Goal: Find specific page/section: Find specific page/section

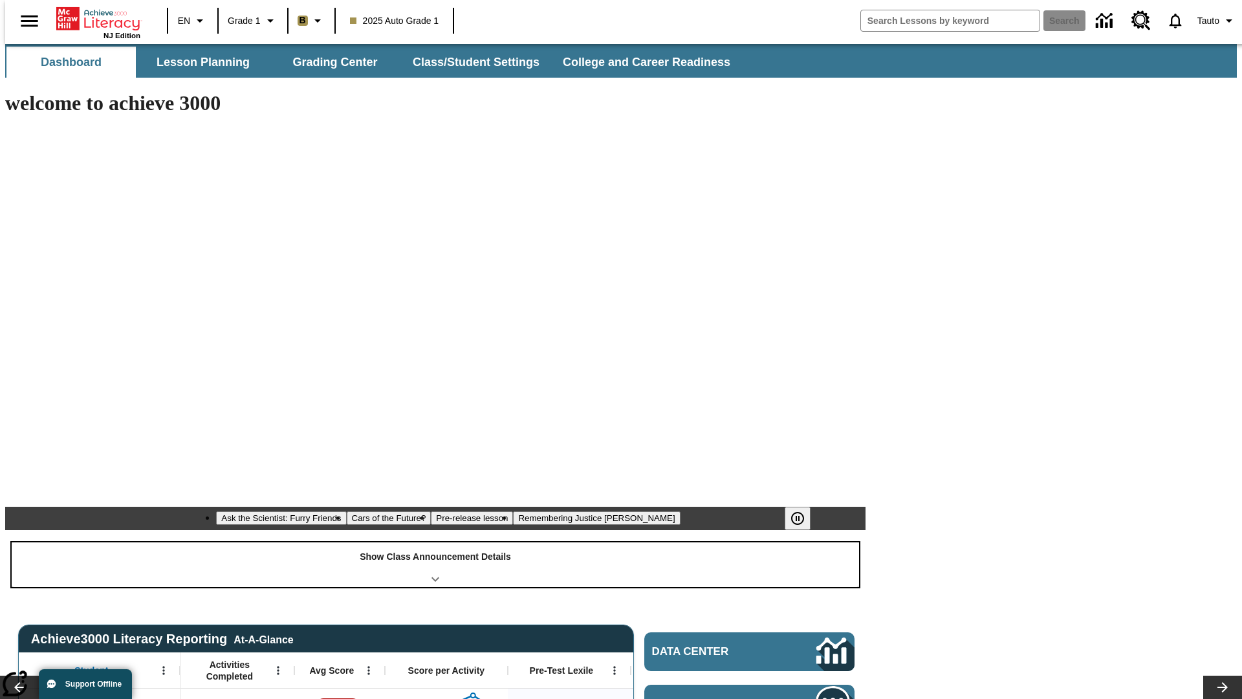
click at [435, 542] on div "Show Class Announcement Details" at bounding box center [436, 564] width 848 height 45
